Goal: Obtain resource: Obtain resource

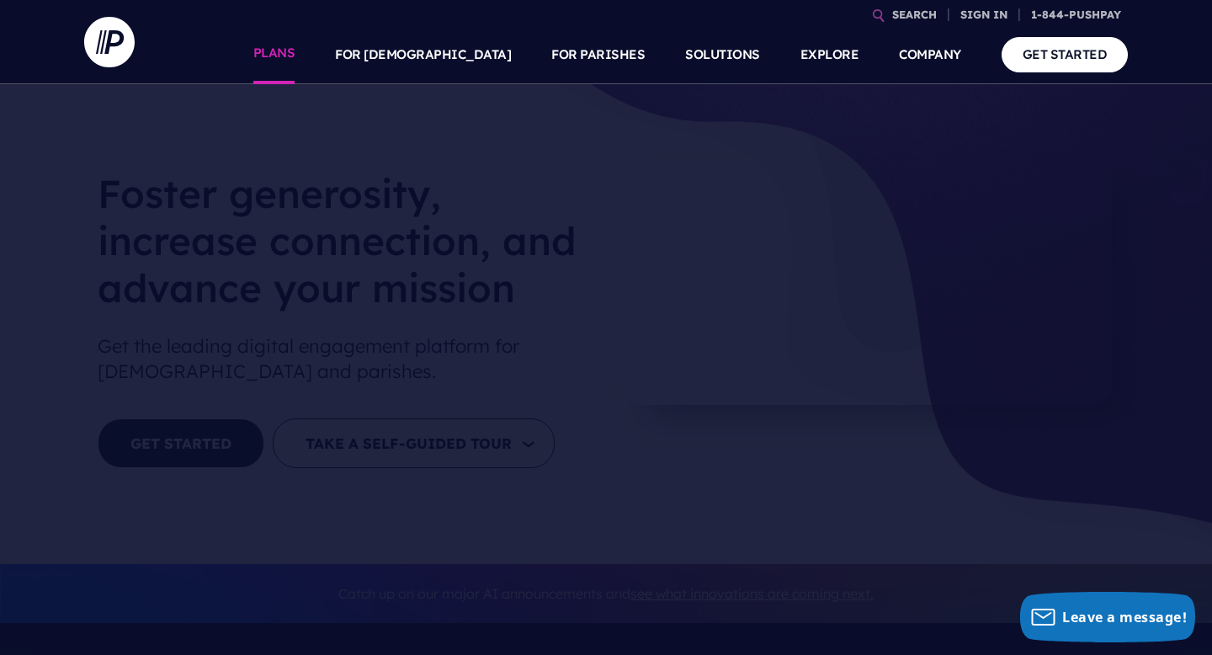
click at [295, 62] on link "PLANS" at bounding box center [274, 54] width 42 height 59
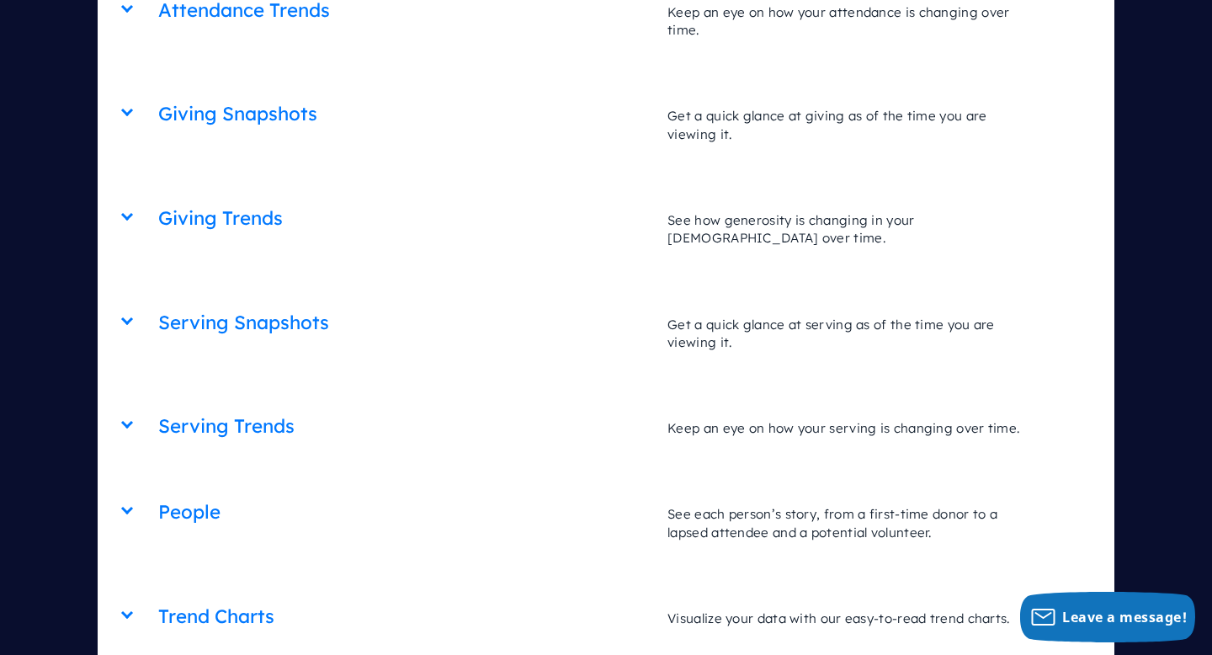
scroll to position [6051, 0]
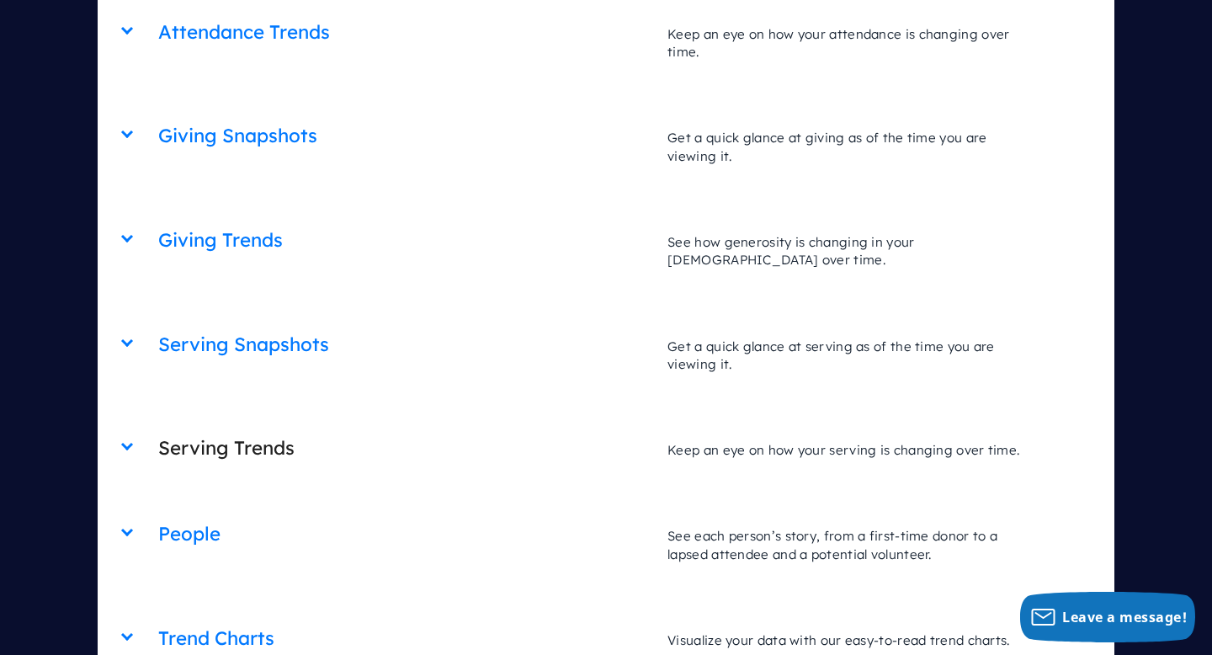
click at [210, 427] on h2 "Serving Trends" at bounding box center [404, 448] width 492 height 43
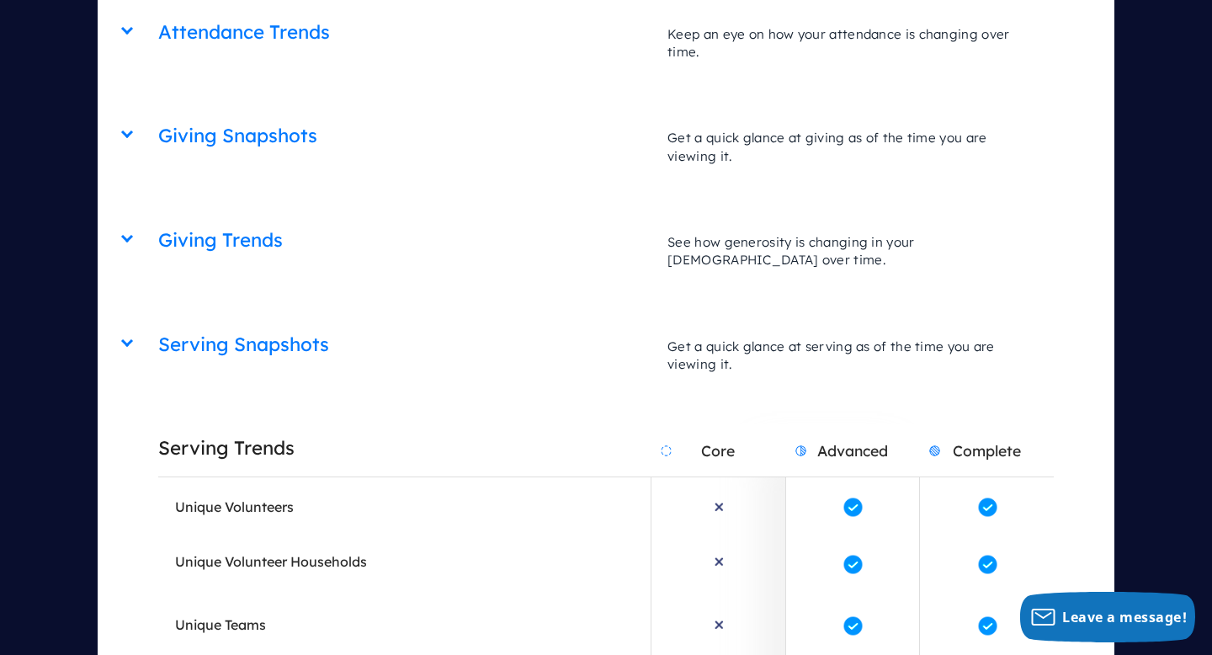
click at [210, 427] on h2 "Serving Trends" at bounding box center [404, 448] width 492 height 43
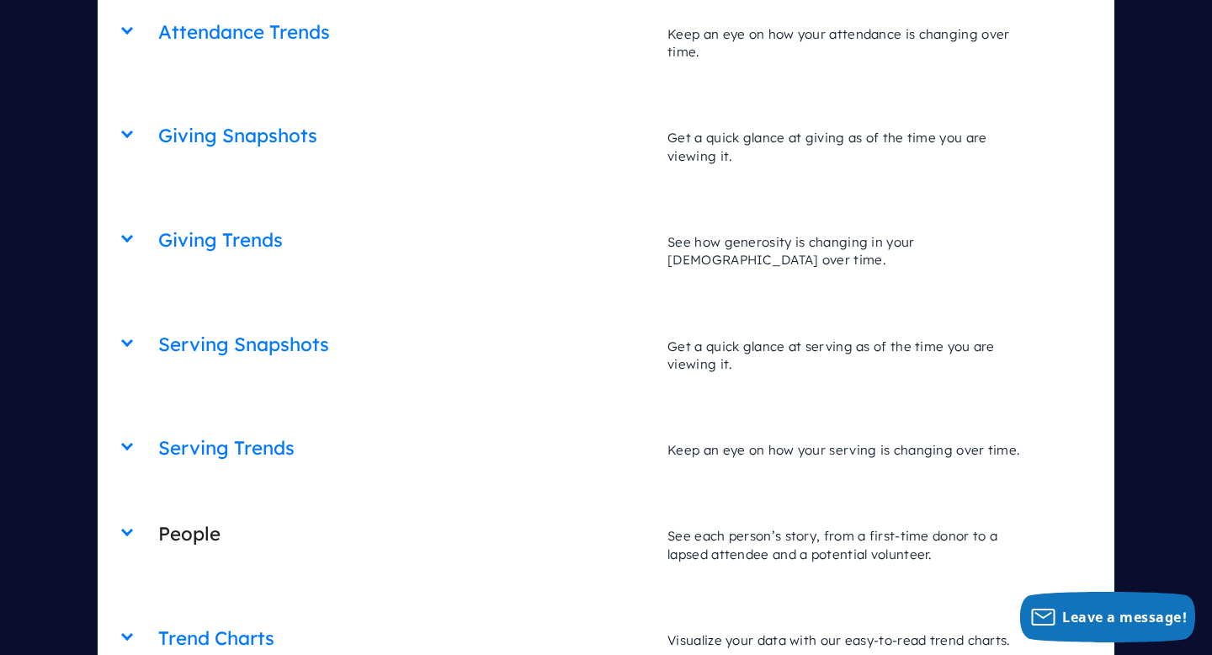
click at [175, 512] on h2 "People" at bounding box center [404, 533] width 492 height 43
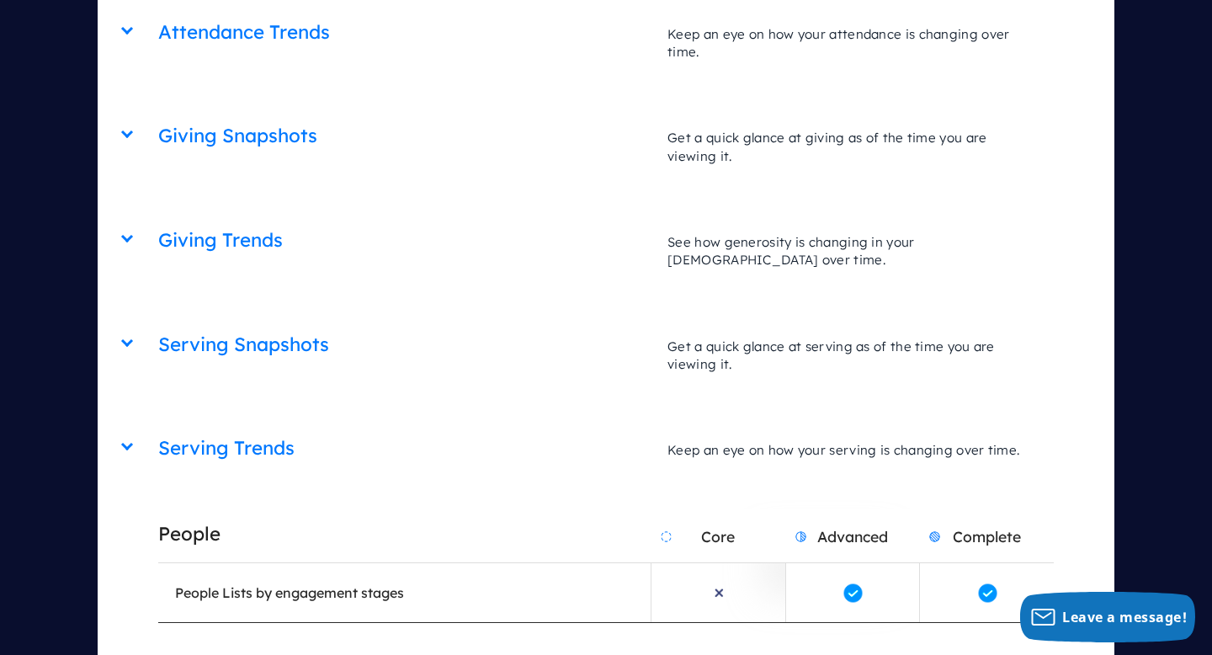
click at [175, 512] on h2 "People" at bounding box center [404, 533] width 492 height 43
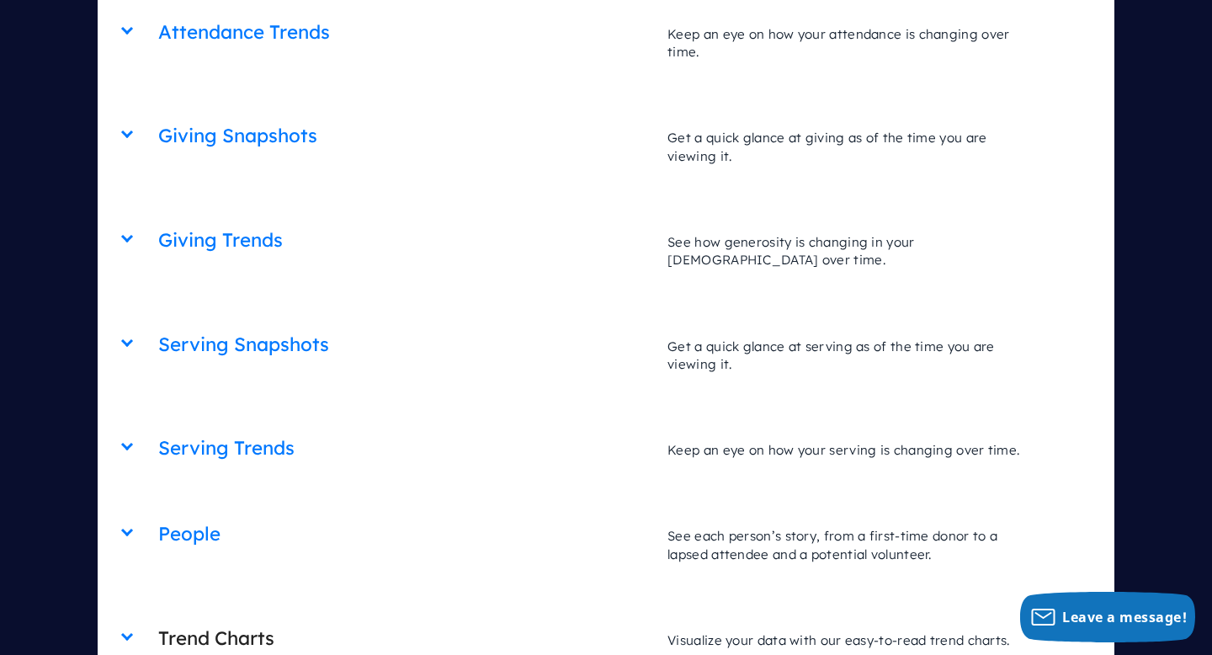
click at [201, 617] on h2 "Trend Charts" at bounding box center [404, 638] width 492 height 43
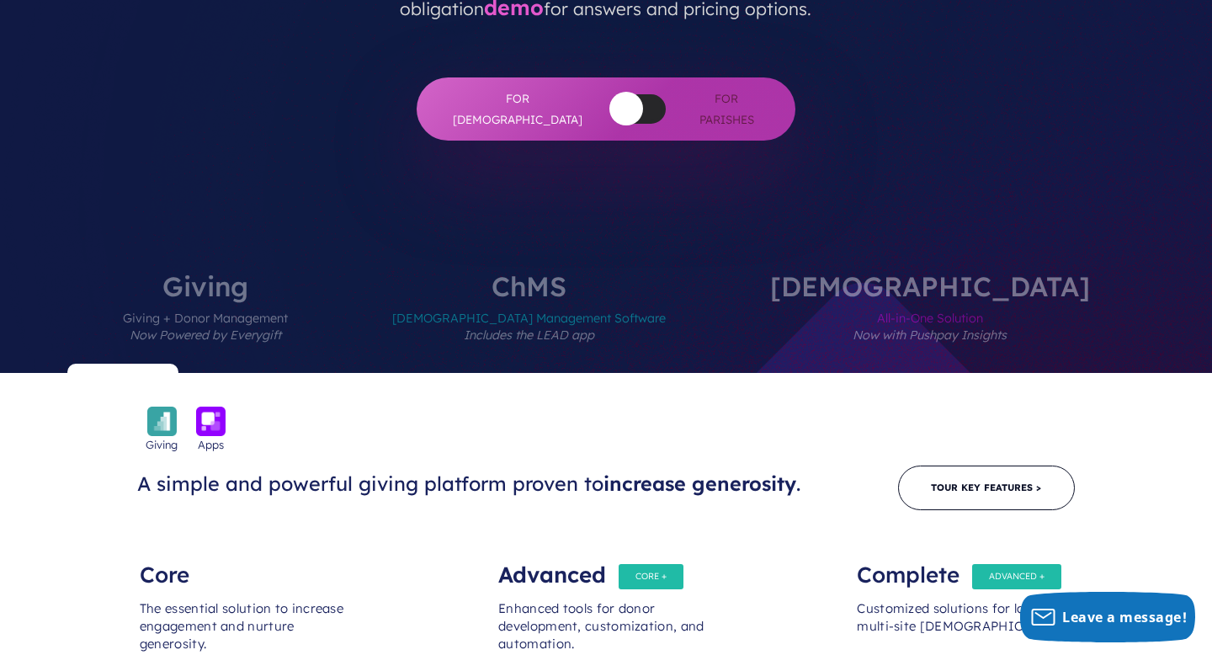
scroll to position [520, 0]
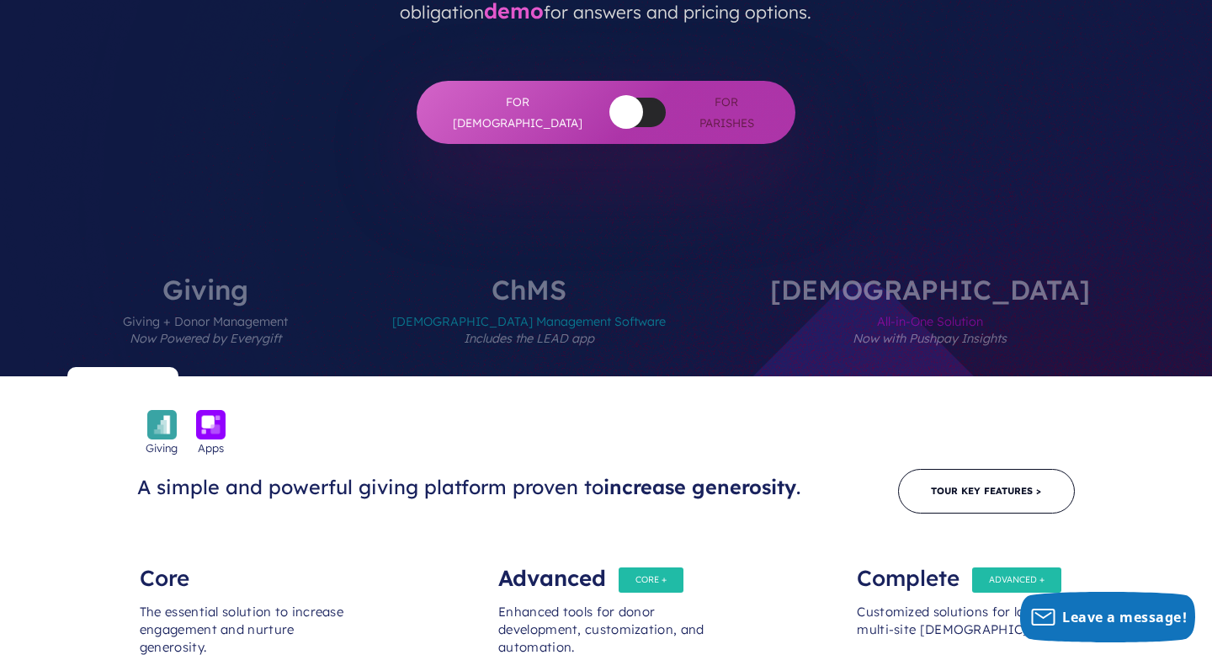
click at [573, 303] on span "Church Management Software Includes the LEAD app" at bounding box center [528, 339] width 273 height 73
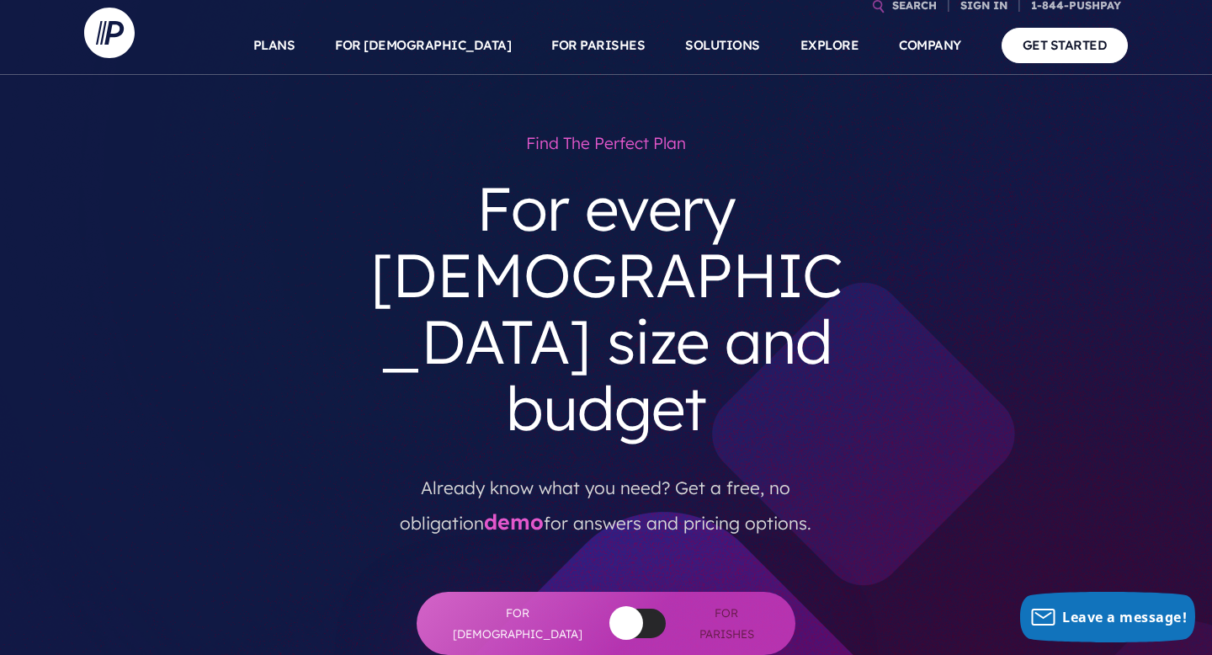
scroll to position [0, 0]
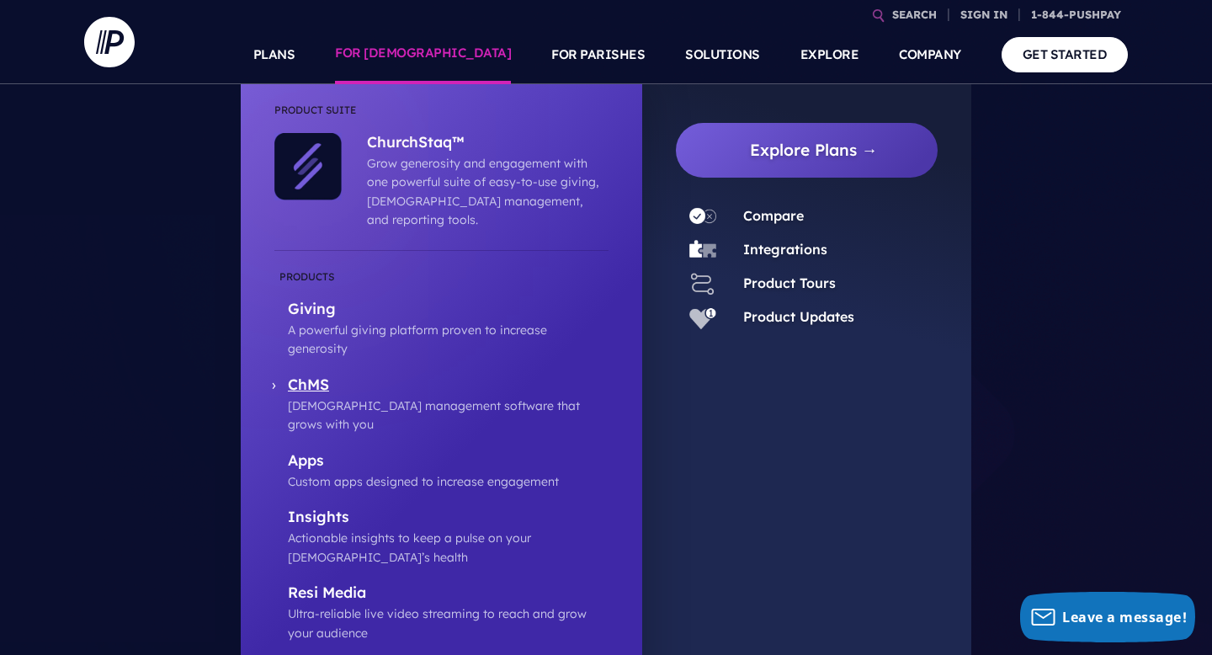
click at [314, 375] on p "ChMS" at bounding box center [448, 385] width 321 height 21
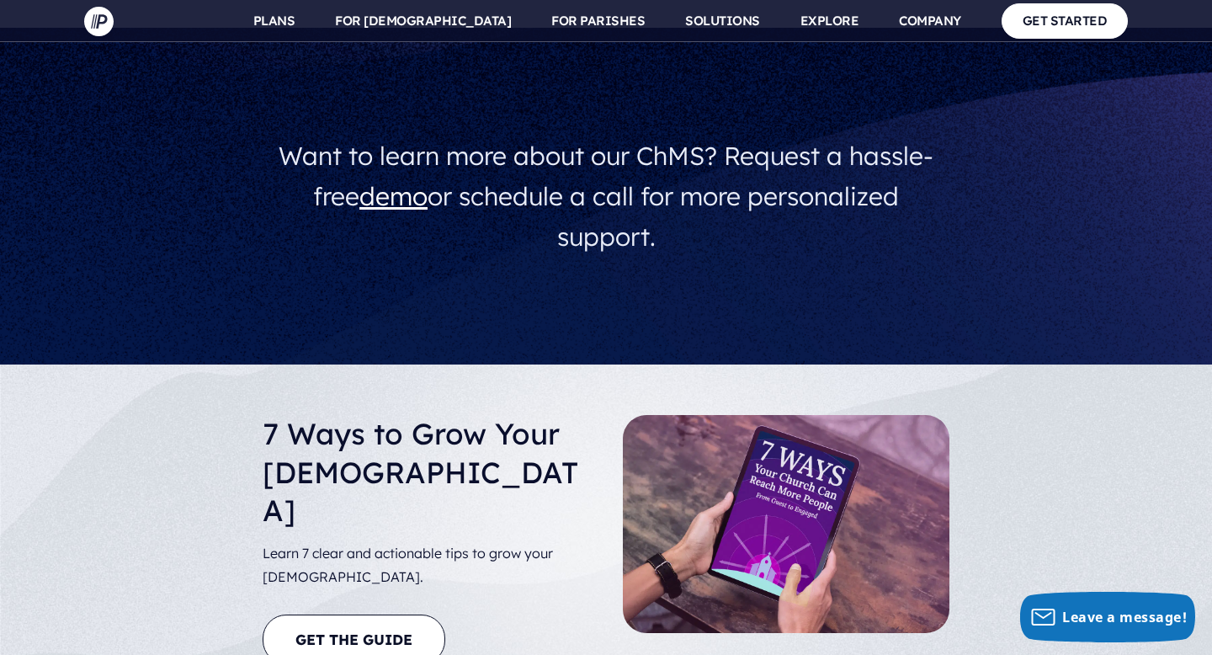
scroll to position [5994, 0]
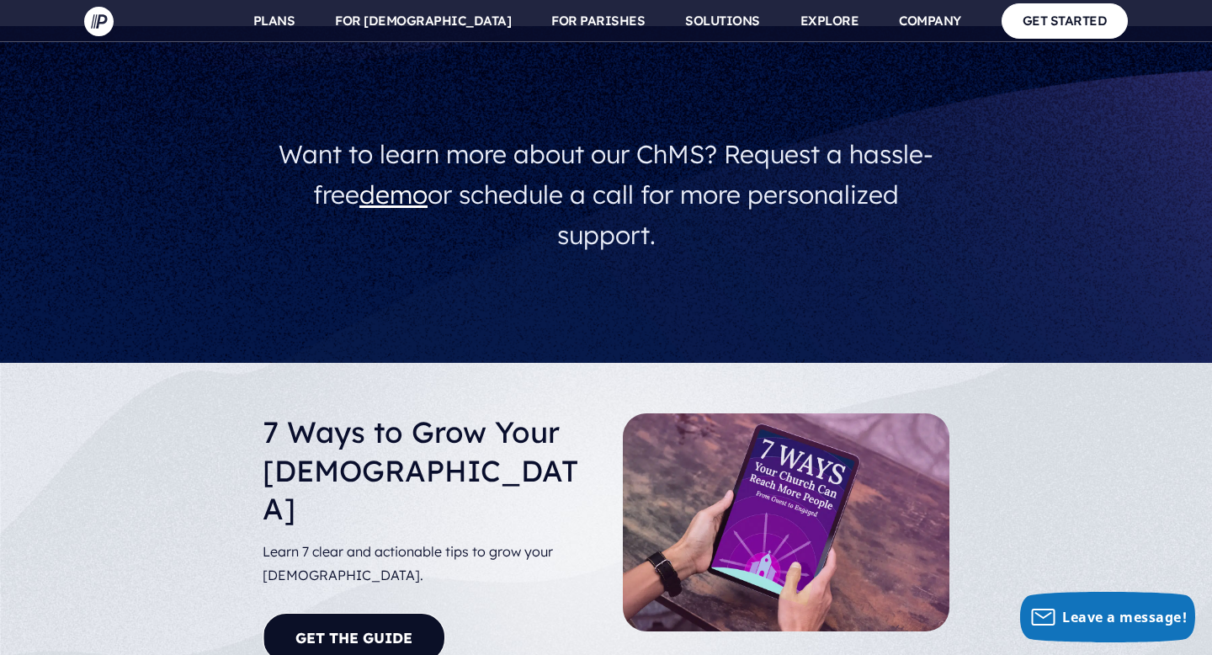
click at [378, 613] on link "Get The Guide" at bounding box center [354, 638] width 183 height 50
